Goal: Find specific page/section: Find specific page/section

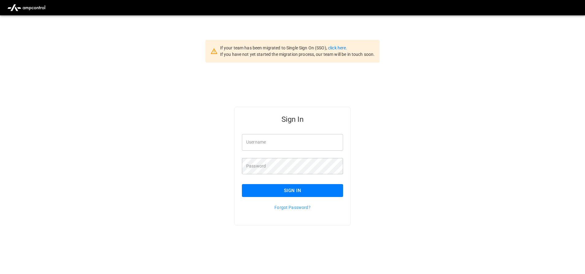
type input "**********"
click at [299, 189] on button "Sign In" at bounding box center [292, 190] width 101 height 13
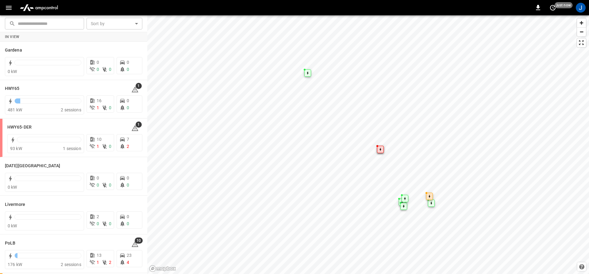
click at [10, 3] on button "button" at bounding box center [8, 7] width 13 height 11
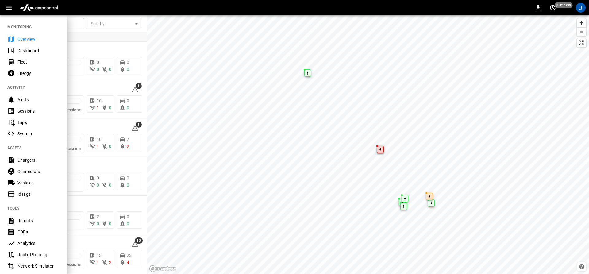
click at [11, 47] on icon at bounding box center [11, 51] width 8 height 8
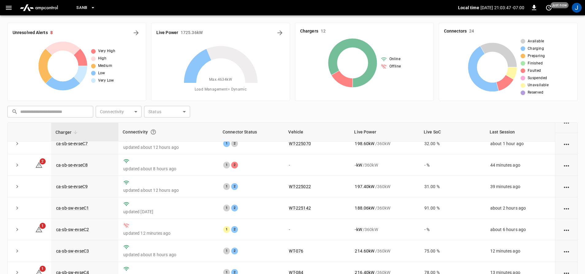
scroll to position [89, 0]
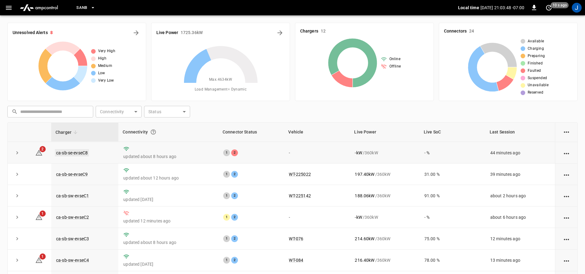
click at [78, 151] on link "ca-sb-se-evseC8" at bounding box center [72, 152] width 34 height 7
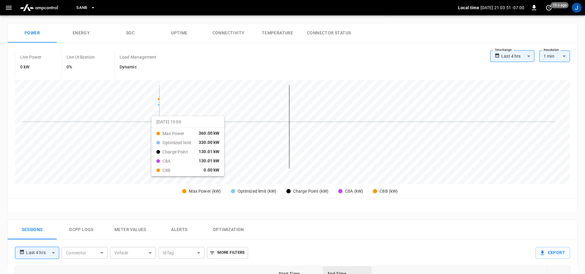
scroll to position [153, 0]
